Goal: Book appointment/travel/reservation

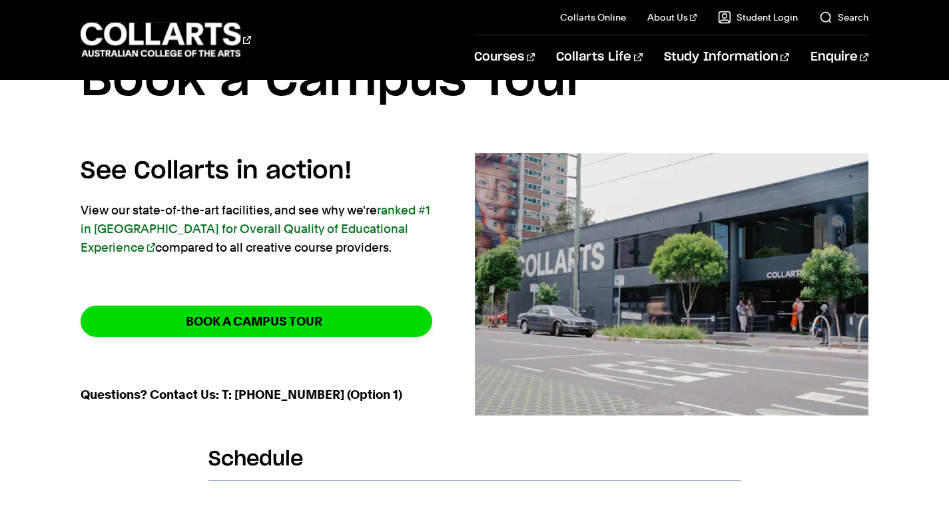
scroll to position [67, 0]
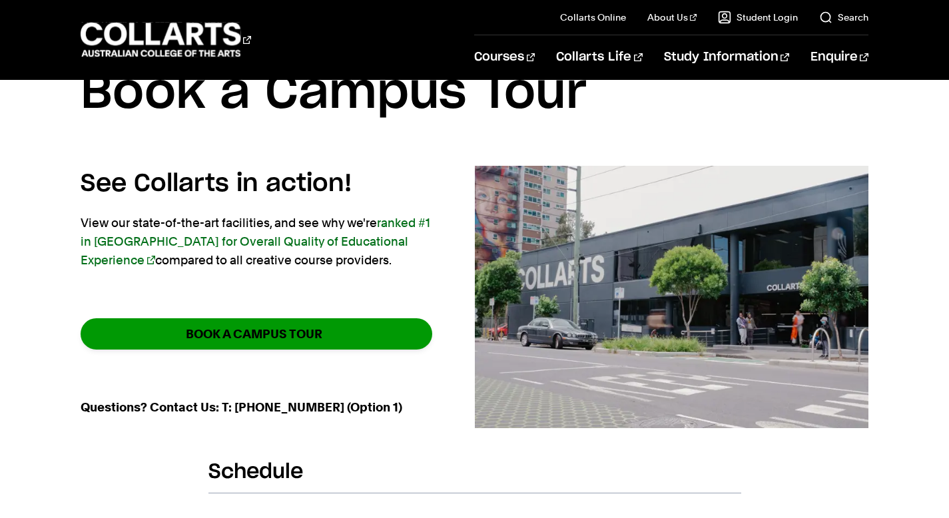
click at [309, 335] on strong "BOOK A CAMPUS TOUR" at bounding box center [254, 333] width 137 height 15
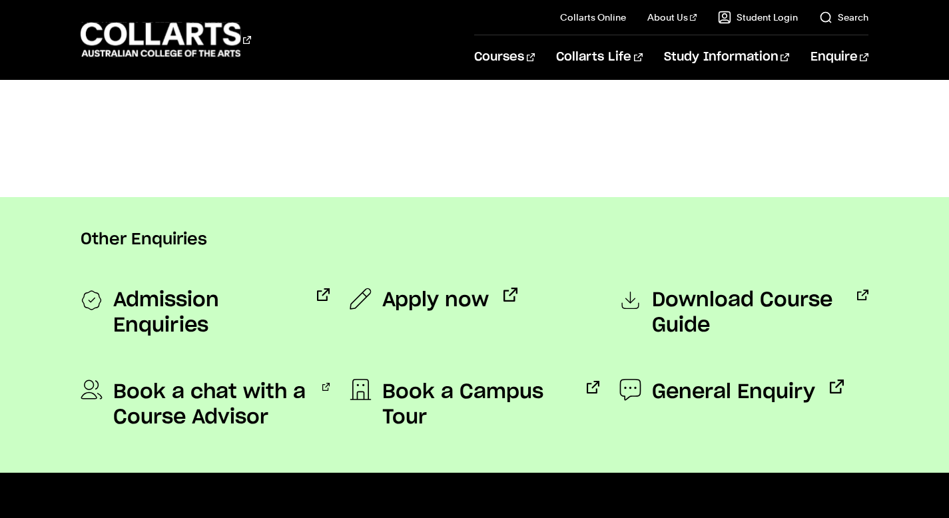
scroll to position [1151, 0]
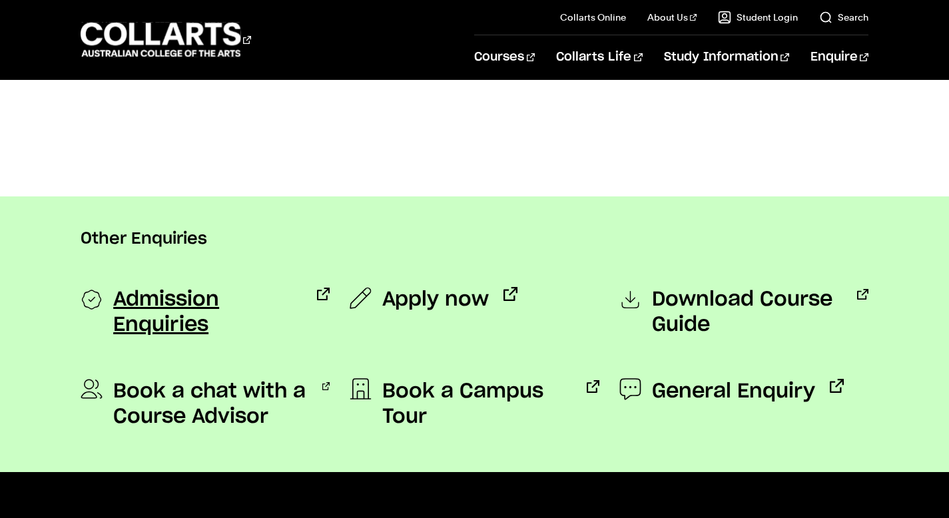
click at [268, 296] on span "Admission Enquiries" at bounding box center [207, 312] width 189 height 51
